Goal: Information Seeking & Learning: Learn about a topic

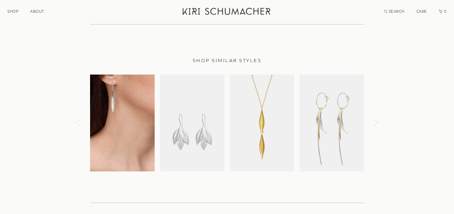
scroll to position [880, 0]
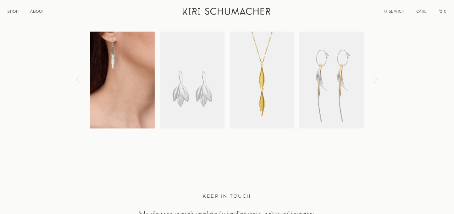
click at [133, 86] on img at bounding box center [122, 80] width 64 height 97
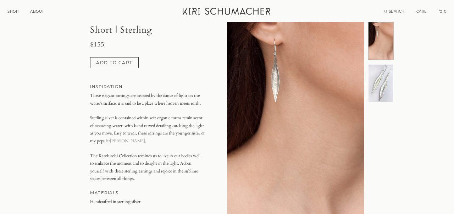
scroll to position [37, 0]
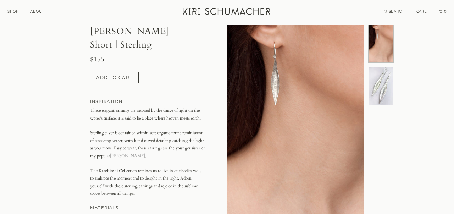
click at [383, 86] on img at bounding box center [380, 85] width 25 height 37
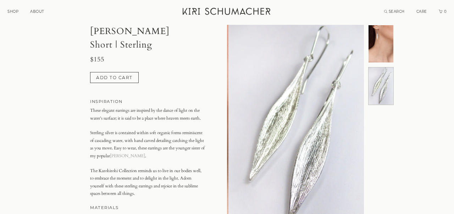
scroll to position [0, 137]
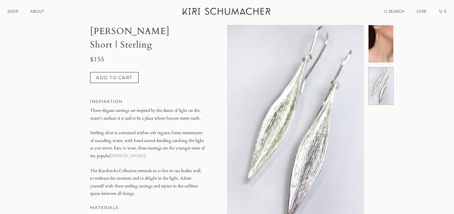
click at [381, 50] on img at bounding box center [380, 43] width 25 height 37
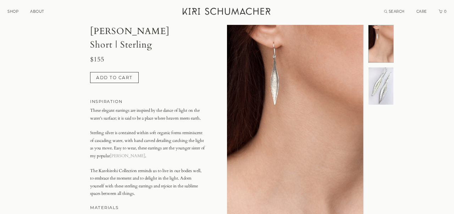
scroll to position [0, 0]
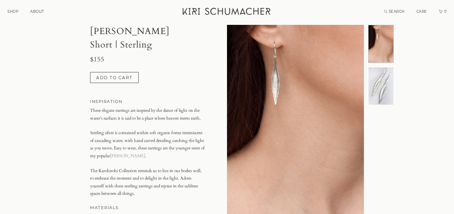
click at [375, 85] on img at bounding box center [380, 85] width 25 height 37
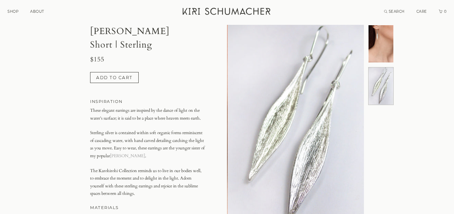
scroll to position [0, 137]
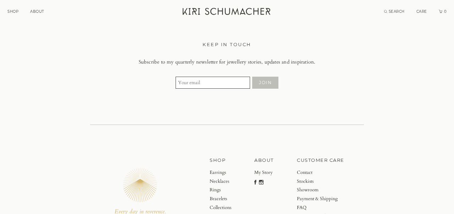
scroll to position [1108, 0]
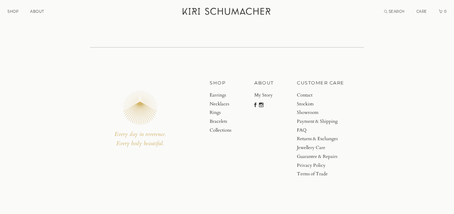
click at [299, 95] on link "Contact" at bounding box center [320, 95] width 47 height 9
click at [217, 95] on link "Earrings" at bounding box center [220, 95] width 22 height 9
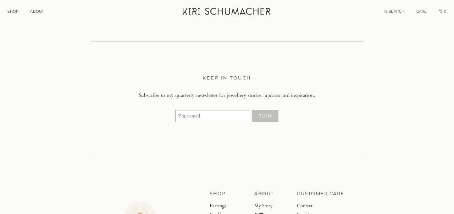
scroll to position [1035, 0]
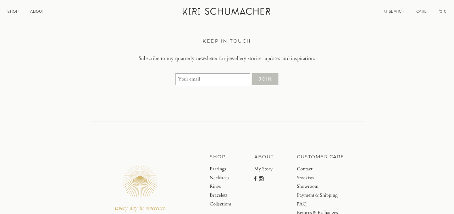
click at [259, 169] on link "My Story" at bounding box center [263, 168] width 19 height 9
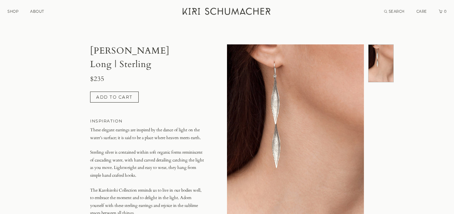
scroll to position [0, 0]
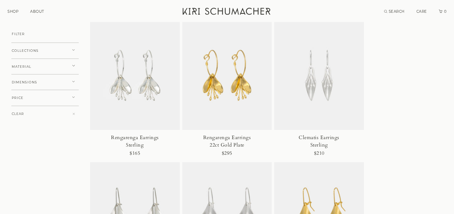
scroll to position [1253, 0]
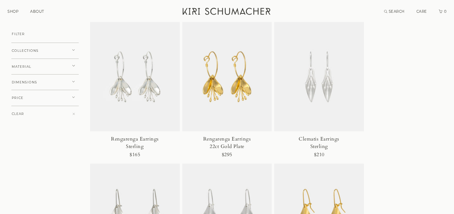
click at [73, 49] on icon at bounding box center [73, 49] width 2 height 1
click at [27, 77] on span "PLEIADES" at bounding box center [26, 77] width 19 height 4
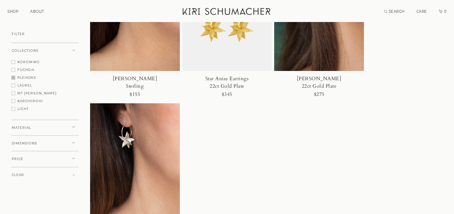
scroll to position [184, 0]
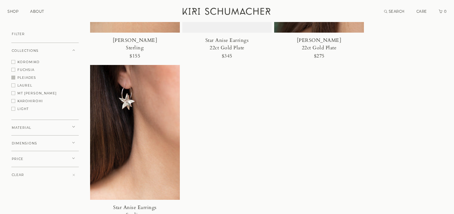
click at [27, 109] on span "LIGHT" at bounding box center [22, 109] width 11 height 4
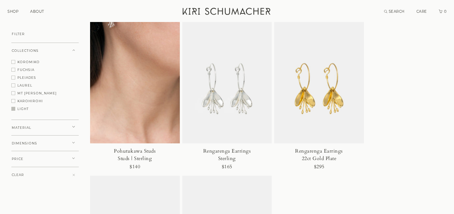
scroll to position [37, 0]
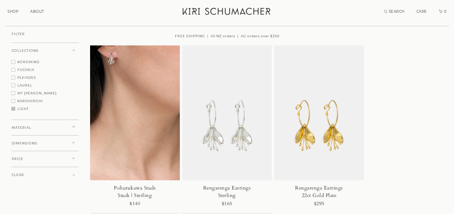
click at [30, 102] on span "KAROHIROHI" at bounding box center [30, 101] width 26 height 4
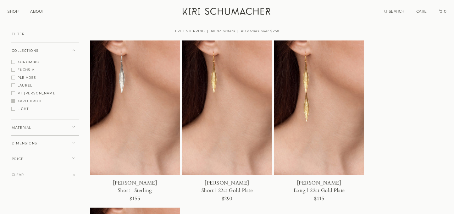
scroll to position [0, 0]
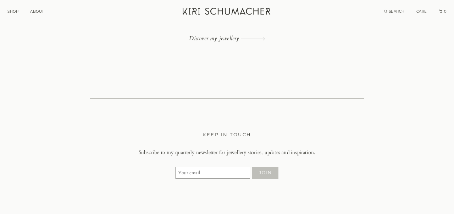
scroll to position [2395, 0]
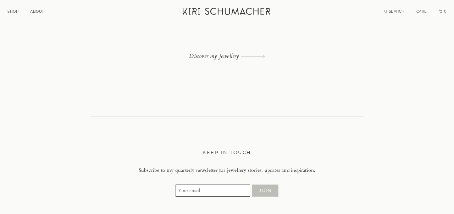
click at [213, 56] on link "Discover my jewellery" at bounding box center [227, 56] width 274 height 6
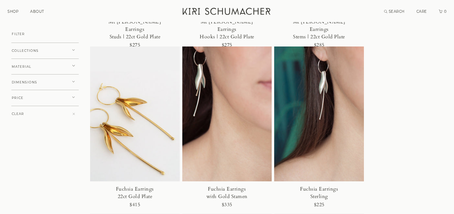
scroll to position [847, 0]
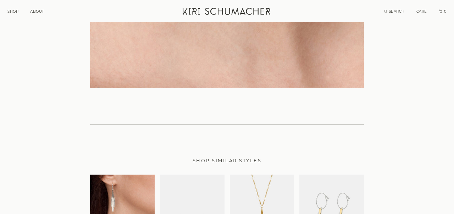
scroll to position [811, 0]
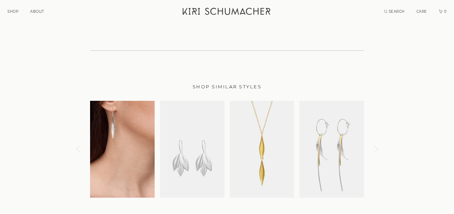
click at [105, 136] on img at bounding box center [122, 149] width 64 height 97
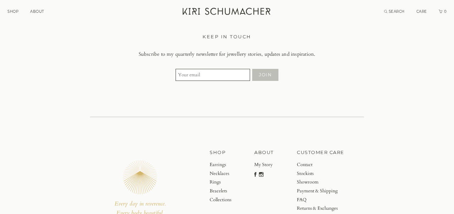
scroll to position [1437, 0]
